Goal: Task Accomplishment & Management: Use online tool/utility

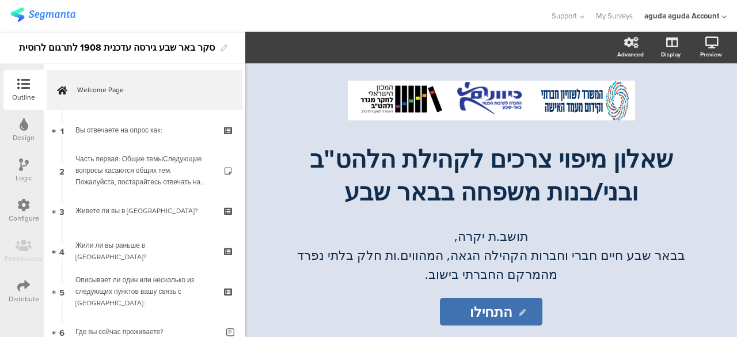
click at [18, 178] on div "Logic" at bounding box center [24, 178] width 17 height 10
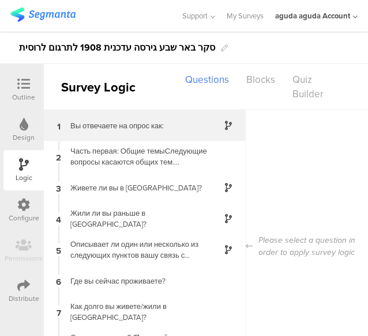
click at [141, 117] on div "1 Вы отвечаете на опрос как:" at bounding box center [145, 125] width 202 height 31
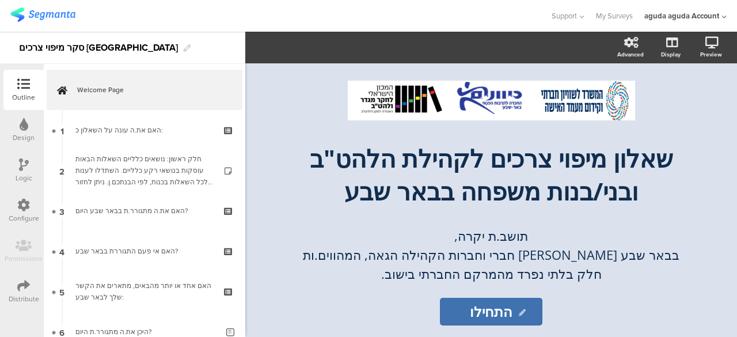
click at [20, 165] on icon at bounding box center [24, 164] width 10 height 13
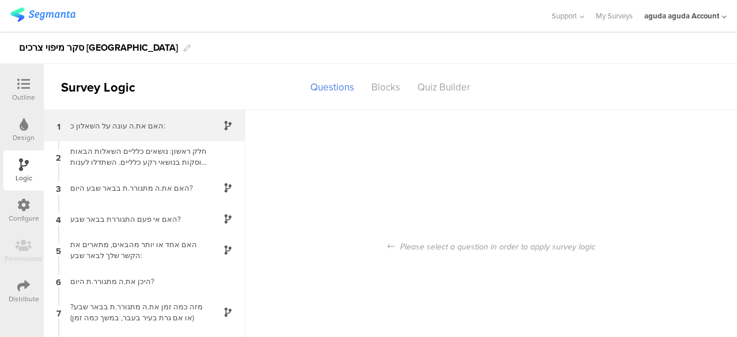
click at [119, 131] on div "1 האם את.ה עונה על השאלון כ:" at bounding box center [145, 125] width 202 height 31
